Goal: Navigation & Orientation: Find specific page/section

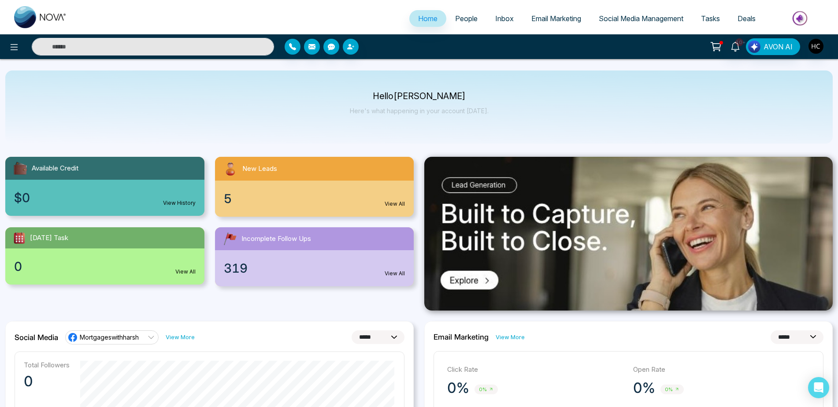
select select "*"
click at [130, 331] on link "Mortgageswithharsh" at bounding box center [111, 338] width 93 height 14
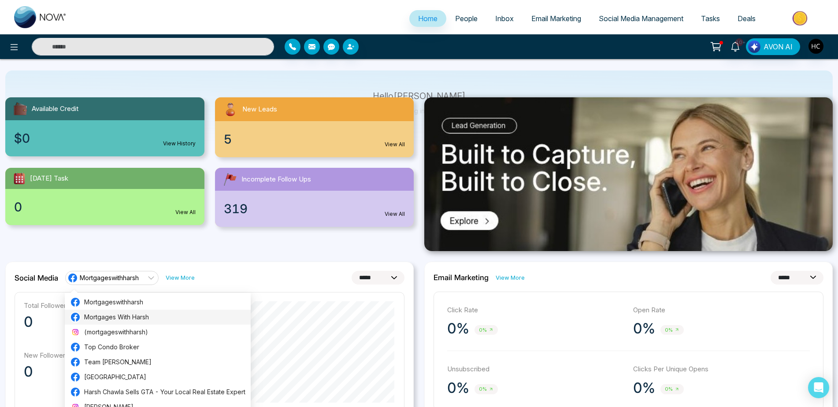
scroll to position [88, 0]
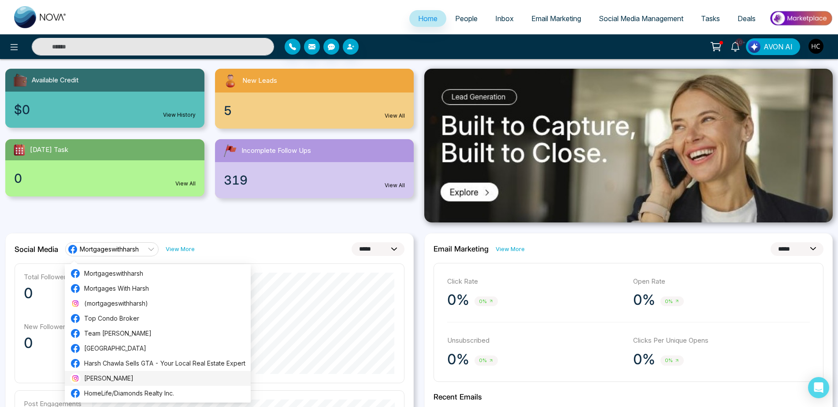
click at [101, 381] on span "[PERSON_NAME]" at bounding box center [164, 379] width 161 height 10
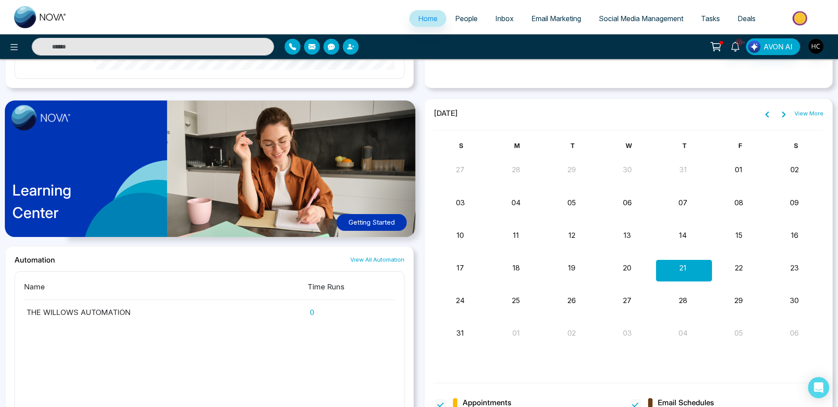
scroll to position [677, 0]
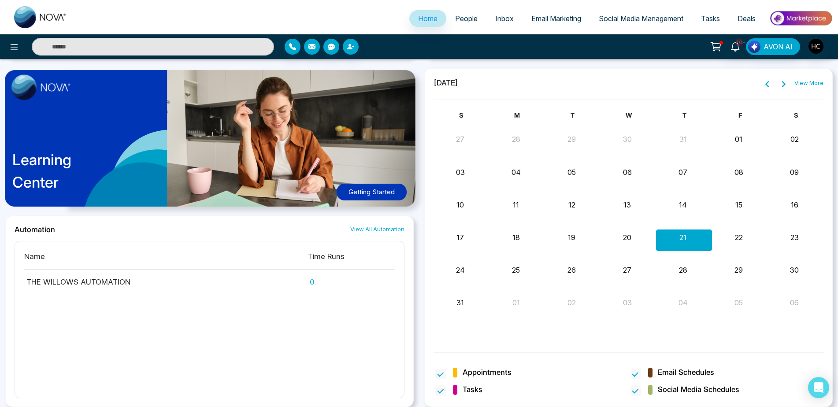
drag, startPoint x: 450, startPoint y: 30, endPoint x: 447, endPoint y: 22, distance: 8.7
click at [447, 22] on link "People" at bounding box center [467, 18] width 40 height 17
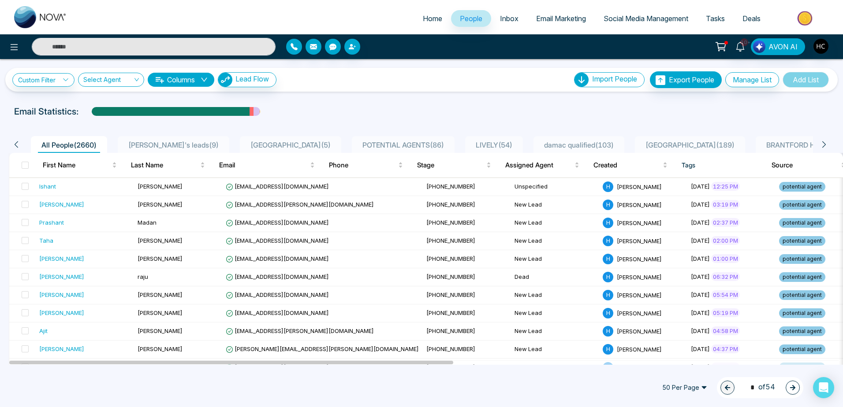
drag, startPoint x: 445, startPoint y: 23, endPoint x: 341, endPoint y: 19, distance: 104.5
click at [341, 19] on ul "Home People Inbox Email Marketing Social Media Management Tasks Deals" at bounding box center [457, 19] width 762 height 24
click at [425, 21] on span "Home" at bounding box center [432, 18] width 19 height 9
select select "*"
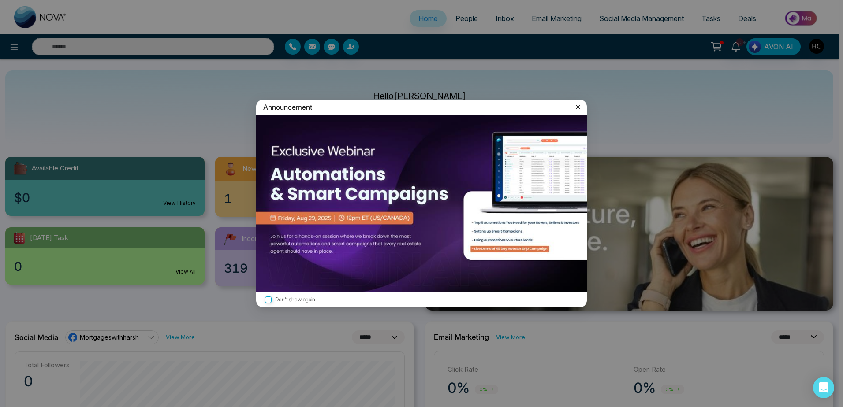
click at [464, 17] on div "Announcement Don't show again" at bounding box center [421, 203] width 843 height 407
click at [573, 113] on div "Announcement" at bounding box center [421, 107] width 331 height 15
click at [576, 108] on icon at bounding box center [577, 106] width 9 height 9
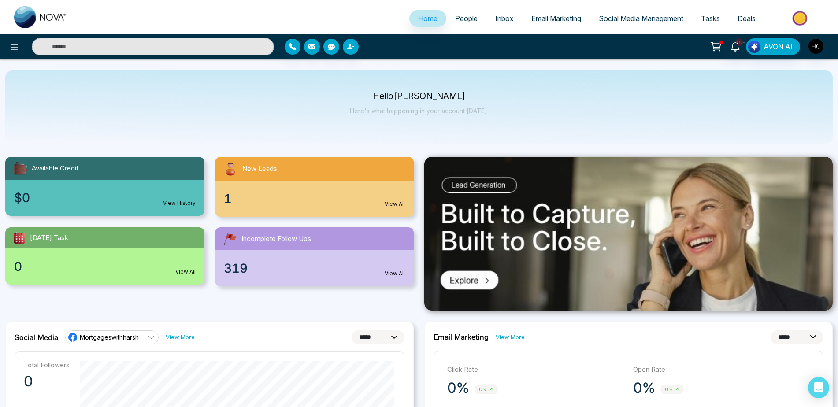
click at [471, 18] on span "People" at bounding box center [466, 18] width 22 height 9
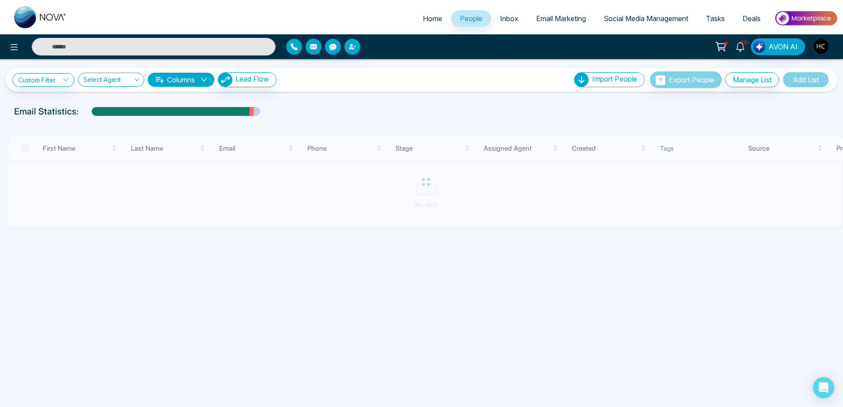
click at [500, 22] on span "Inbox" at bounding box center [509, 18] width 19 height 9
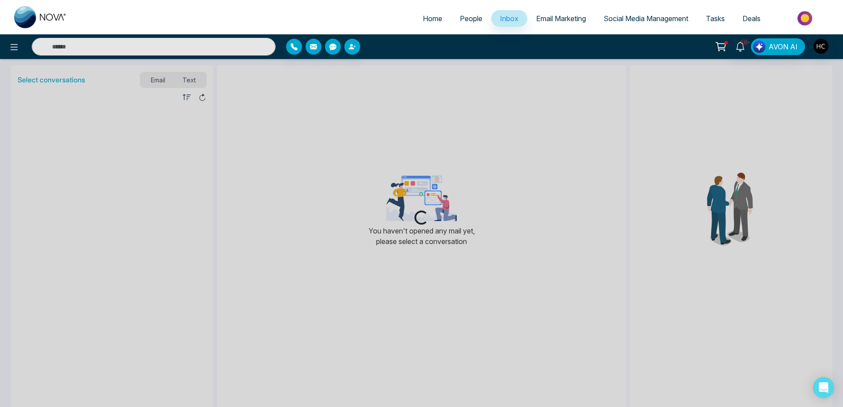
click at [423, 22] on span "Home" at bounding box center [432, 18] width 19 height 9
select select "*"
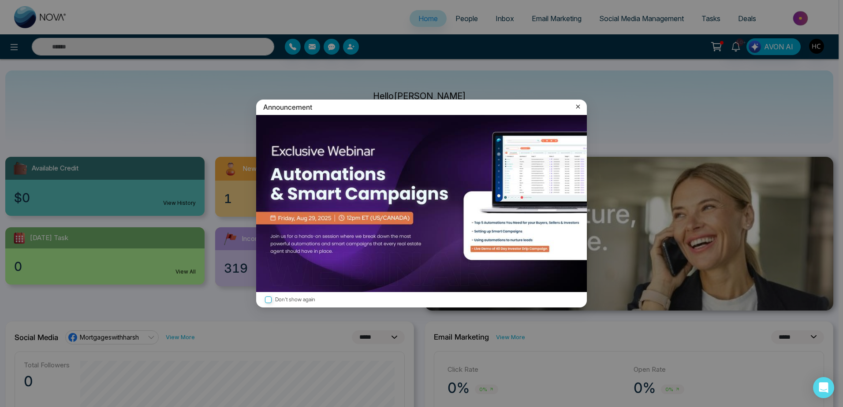
click at [232, 203] on div "Announcement Don't show again" at bounding box center [421, 203] width 843 height 407
click at [228, 201] on div "Announcement Don't show again" at bounding box center [421, 203] width 843 height 407
click at [575, 110] on icon at bounding box center [577, 106] width 9 height 9
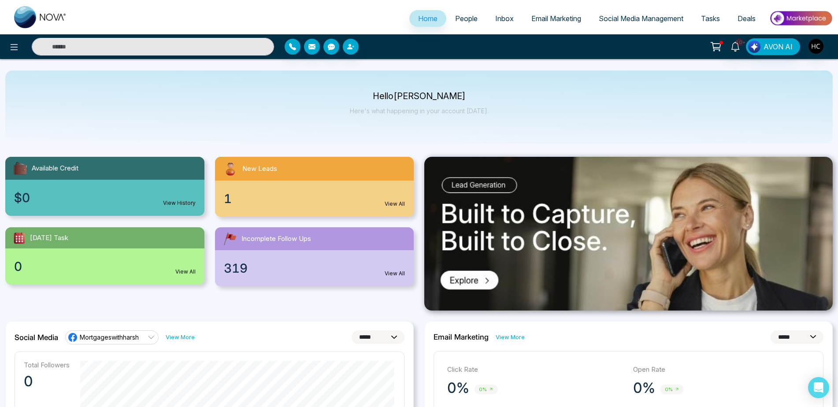
drag, startPoint x: 228, startPoint y: 188, endPoint x: 235, endPoint y: 188, distance: 6.6
click at [230, 188] on div "1 View All" at bounding box center [314, 199] width 199 height 36
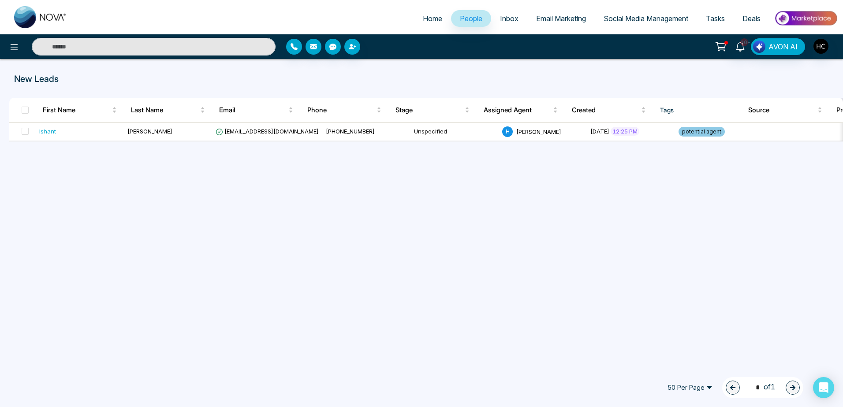
click at [423, 19] on span "Home" at bounding box center [432, 18] width 19 height 9
select select "*"
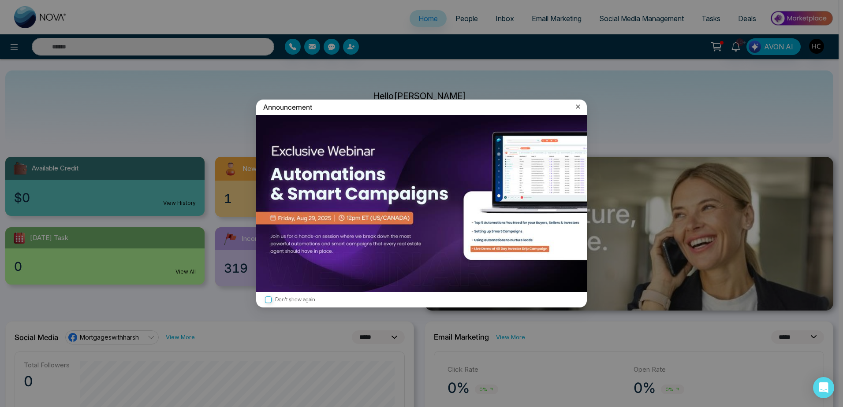
click at [574, 109] on icon at bounding box center [577, 106] width 9 height 9
